Goal: Task Accomplishment & Management: Manage account settings

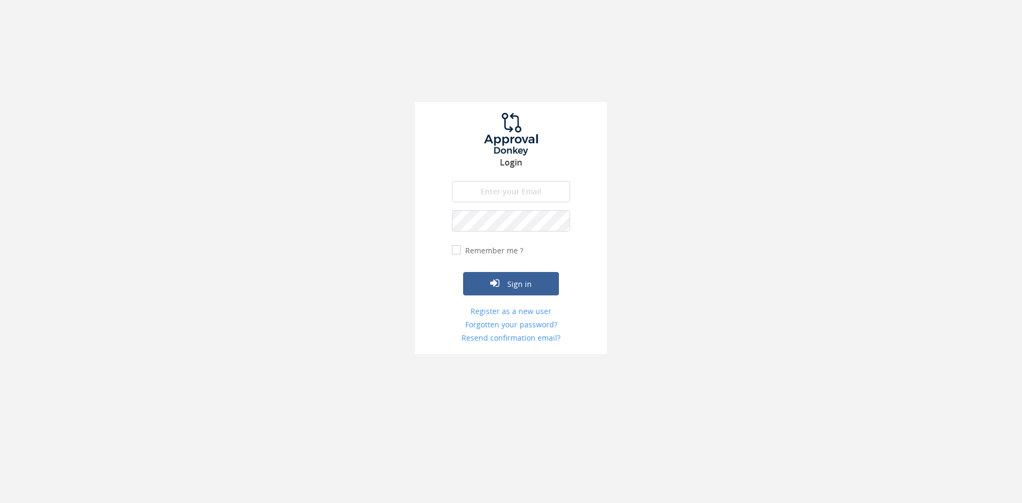
click at [495, 195] on input "email" at bounding box center [511, 191] width 118 height 21
type input "[EMAIL_ADDRESS][DOMAIN_NAME]"
click at [512, 225] on form "info@trouidees.co.za The email is required. Invalid email address. The password…" at bounding box center [511, 262] width 118 height 162
click at [463, 272] on button "Sign in" at bounding box center [511, 283] width 96 height 23
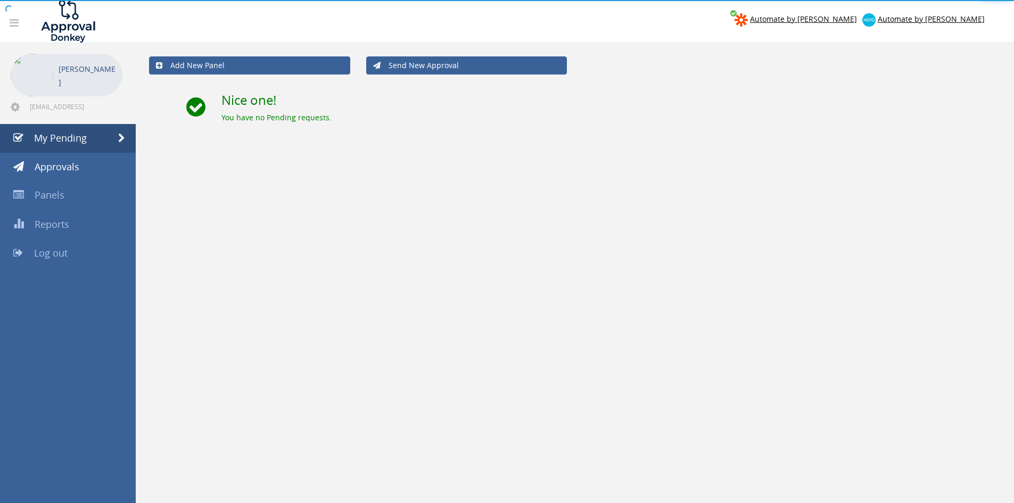
click at [86, 245] on link "Log out" at bounding box center [68, 253] width 136 height 29
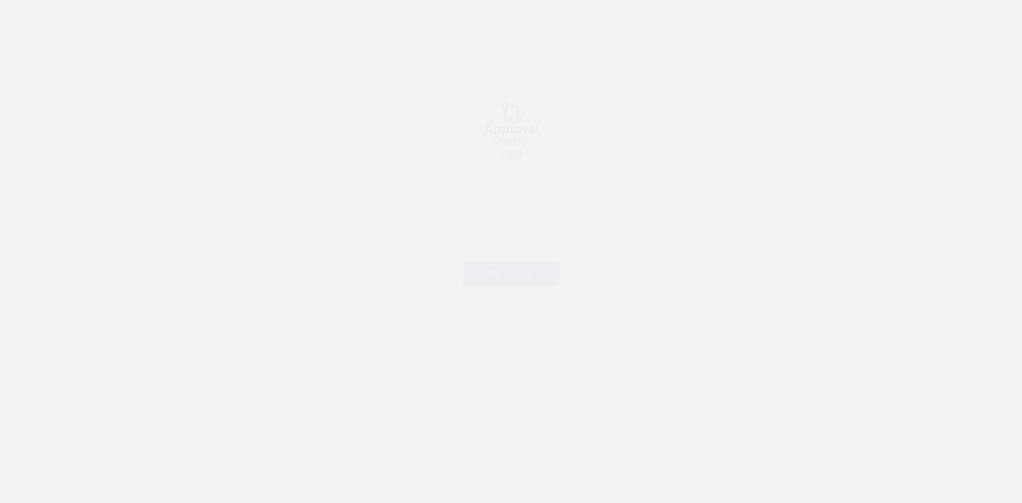
click at [504, 181] on input "email" at bounding box center [511, 191] width 118 height 21
type input "[EMAIL_ADDRESS][DOMAIN_NAME]"
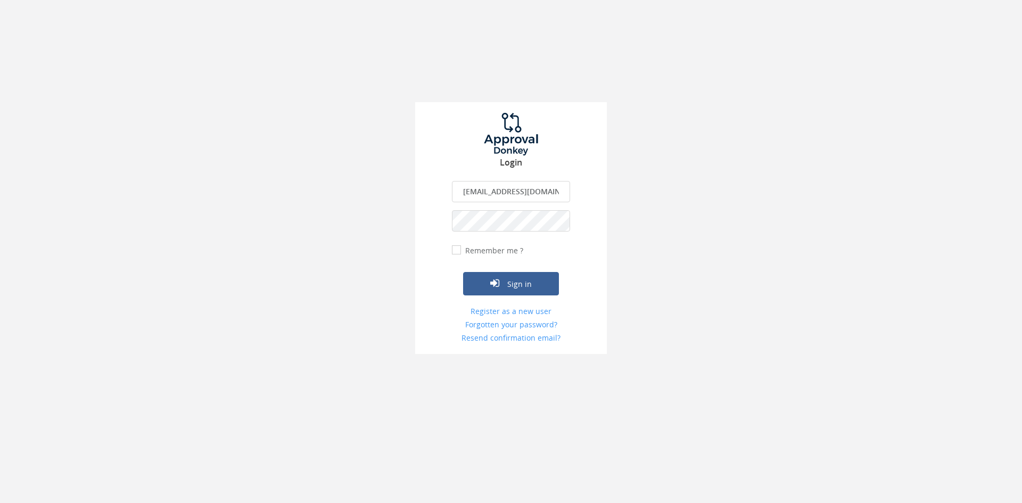
click at [463, 272] on button "Sign in" at bounding box center [511, 283] width 96 height 23
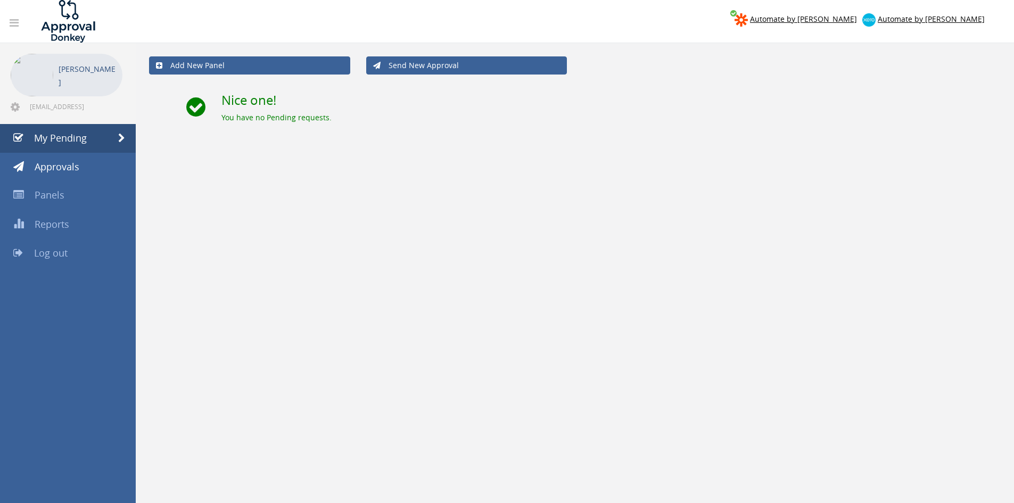
click at [902, 195] on div "Add New Panel Send New Approval Nice one! You have no Pending requests." at bounding box center [575, 294] width 878 height 503
click at [64, 255] on span "Log out" at bounding box center [51, 252] width 34 height 13
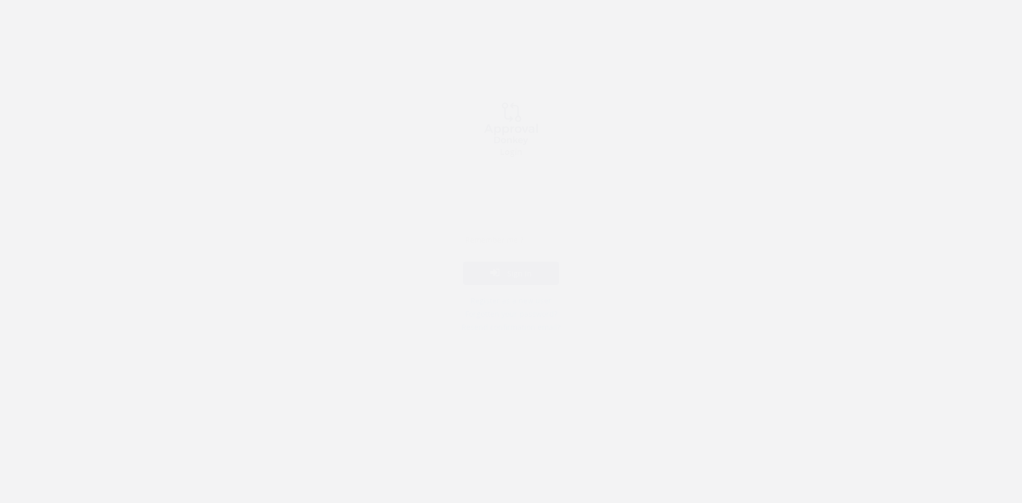
click at [479, 189] on input "email" at bounding box center [511, 191] width 118 height 21
type input "[EMAIL_ADDRESS][DOMAIN_NAME]"
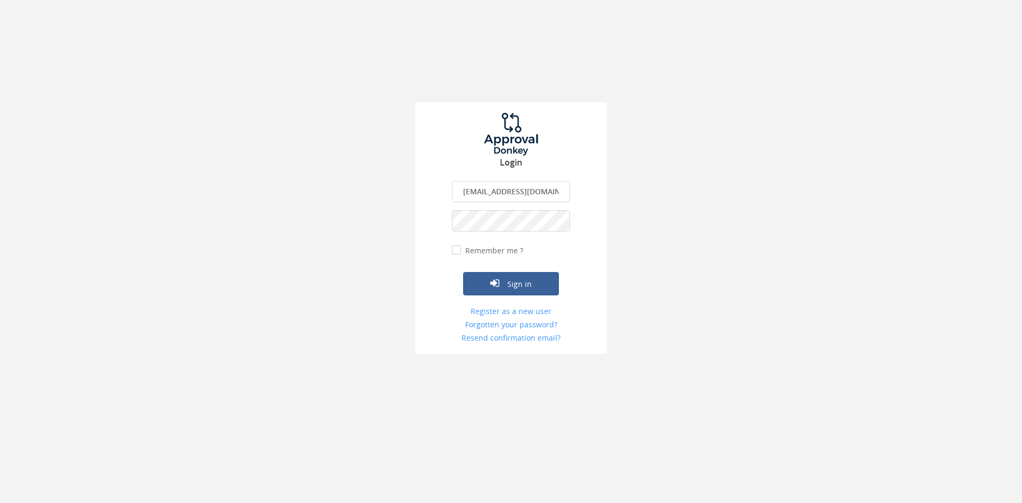
click at [463, 272] on button "Sign in" at bounding box center [511, 283] width 96 height 23
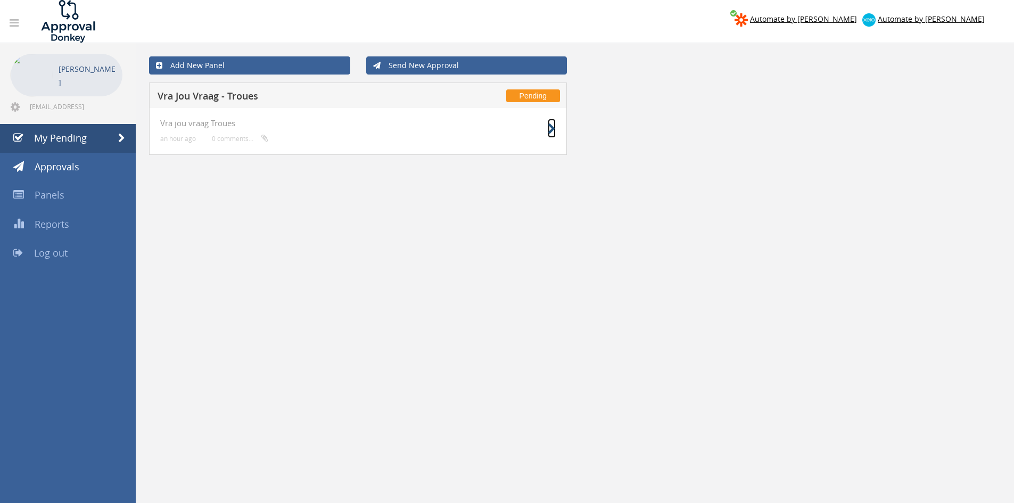
click at [550, 125] on icon at bounding box center [552, 128] width 8 height 11
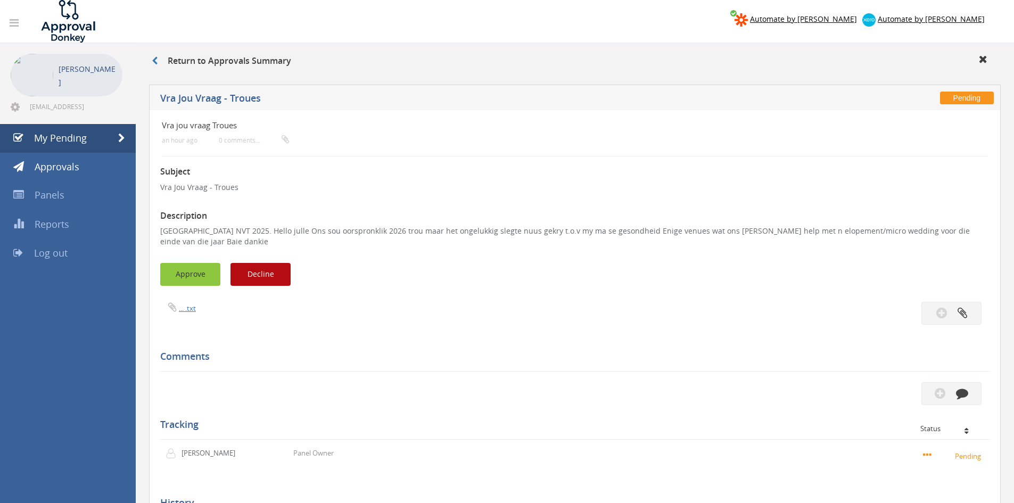
click at [195, 263] on button "Approve" at bounding box center [190, 274] width 60 height 23
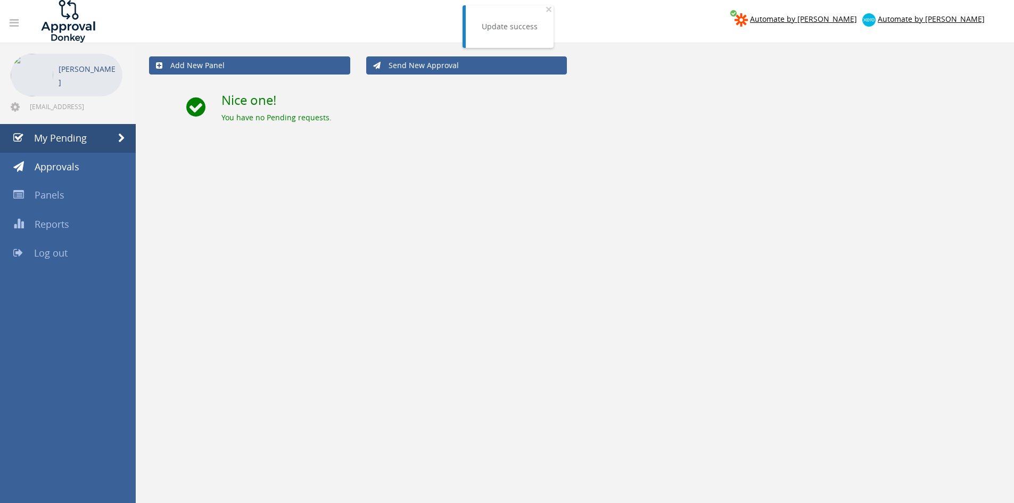
click at [76, 251] on link "Log out" at bounding box center [68, 253] width 136 height 29
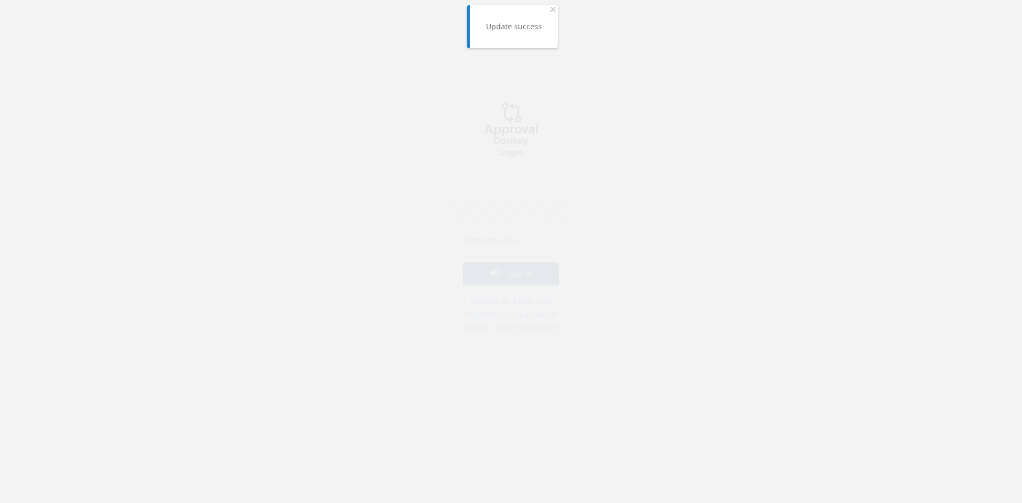
click at [489, 179] on div "Login The email is required. Invalid email address. The password is required. T…" at bounding box center [511, 228] width 192 height 252
click at [493, 188] on input "email" at bounding box center [511, 191] width 118 height 21
type input "[EMAIL_ADDRESS][DOMAIN_NAME]"
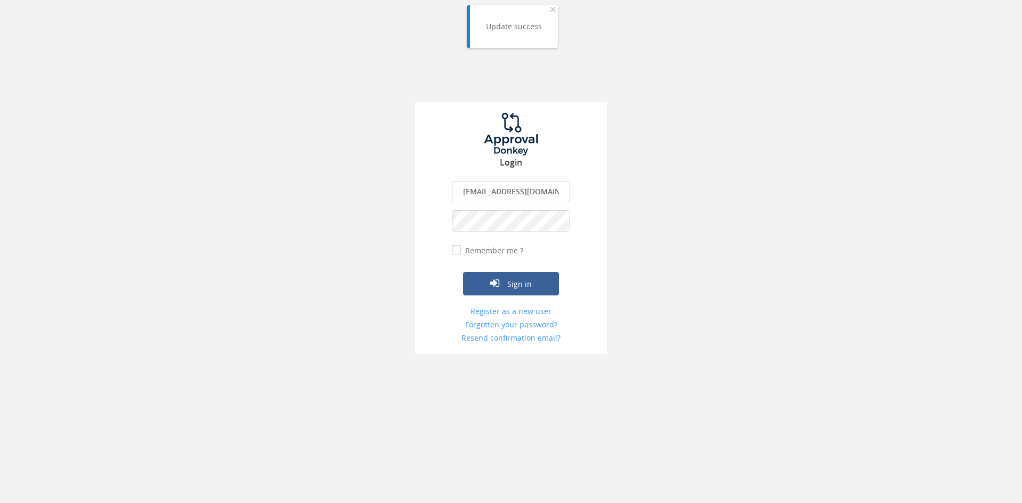
click at [463, 272] on button "Sign in" at bounding box center [511, 283] width 96 height 23
